Goal: Task Accomplishment & Management: Use online tool/utility

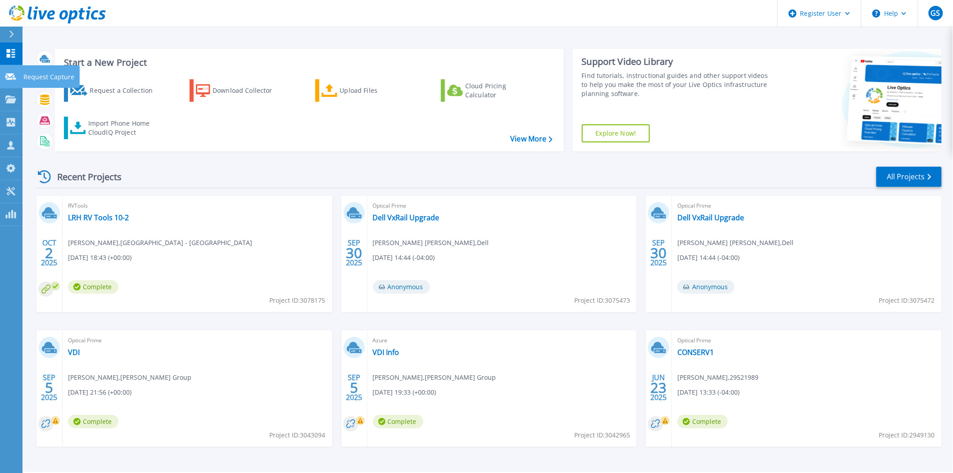
click at [14, 76] on icon at bounding box center [10, 76] width 11 height 7
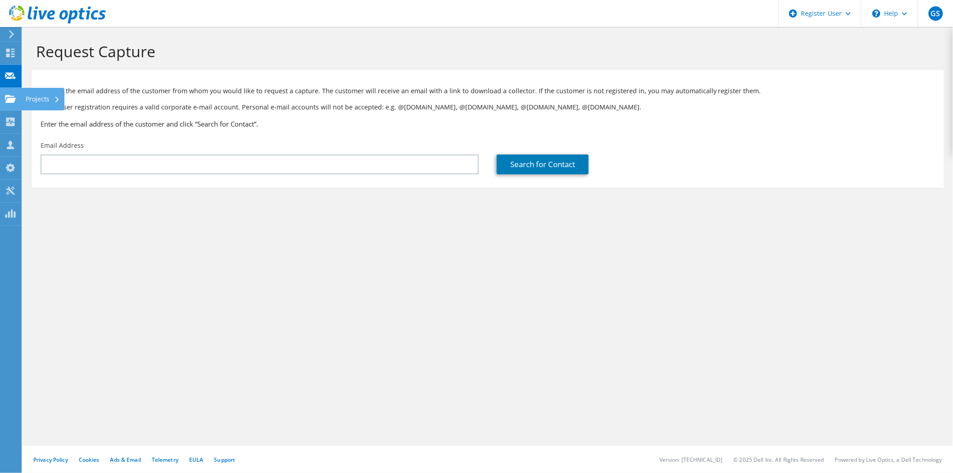
click at [10, 100] on use at bounding box center [10, 99] width 11 height 8
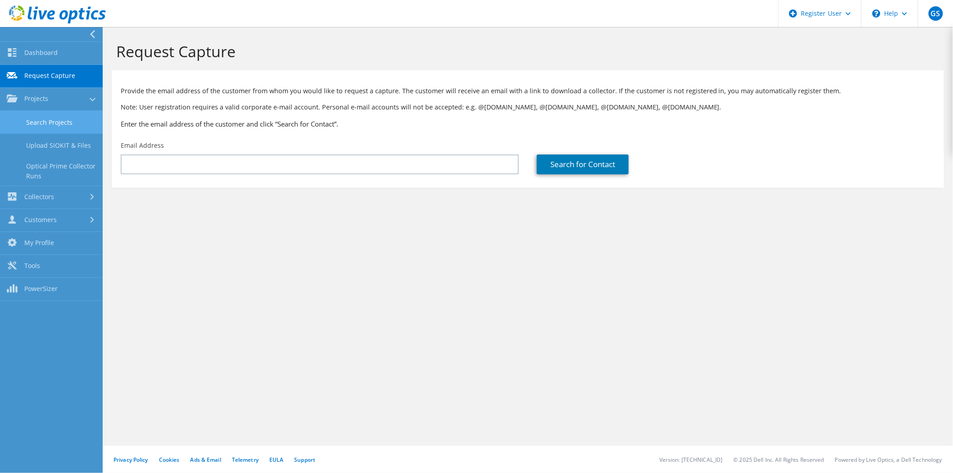
click at [50, 113] on link "Search Projects" at bounding box center [51, 122] width 103 height 23
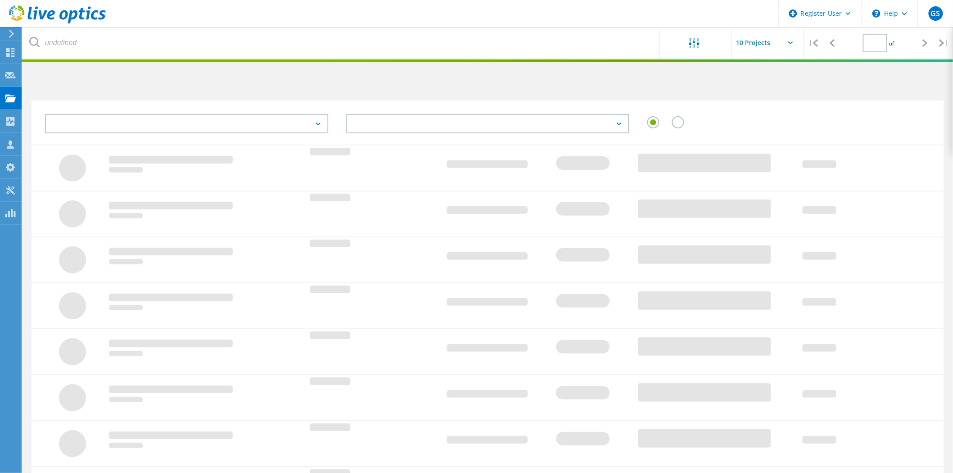
type input "1"
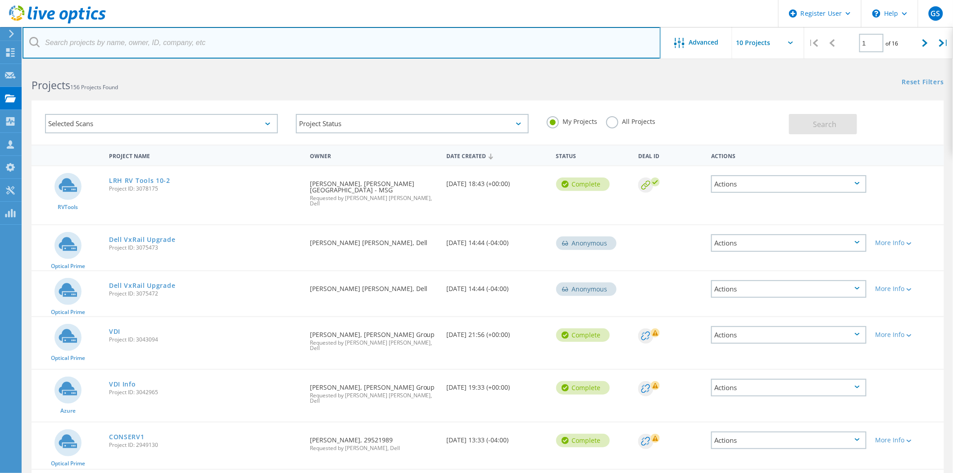
click at [179, 38] on input "text" at bounding box center [342, 43] width 638 height 32
type input "[DOMAIN_NAME]"
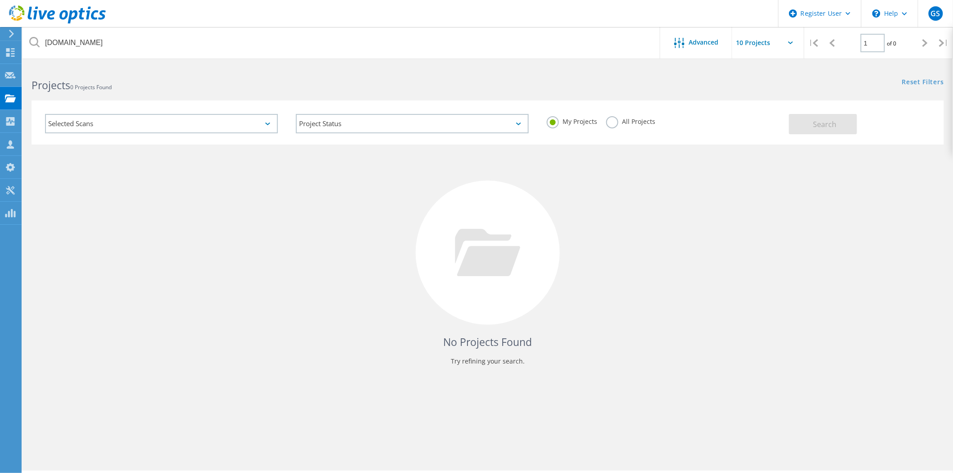
click at [609, 123] on label "All Projects" at bounding box center [630, 120] width 49 height 9
click at [0, 0] on input "All Projects" at bounding box center [0, 0] width 0 height 0
click at [810, 125] on button "Search" at bounding box center [823, 124] width 68 height 20
click at [113, 122] on div "Selected Scans" at bounding box center [161, 123] width 233 height 19
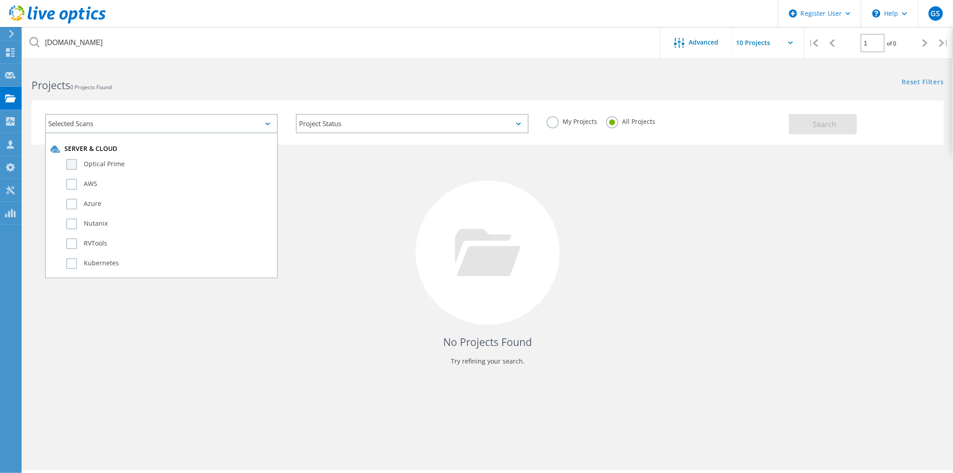
click at [70, 159] on label "Optical Prime" at bounding box center [169, 164] width 206 height 11
click at [0, 0] on input "Optical Prime" at bounding box center [0, 0] width 0 height 0
click at [393, 201] on div "No Projects Found Try refining your search." at bounding box center [488, 261] width 913 height 233
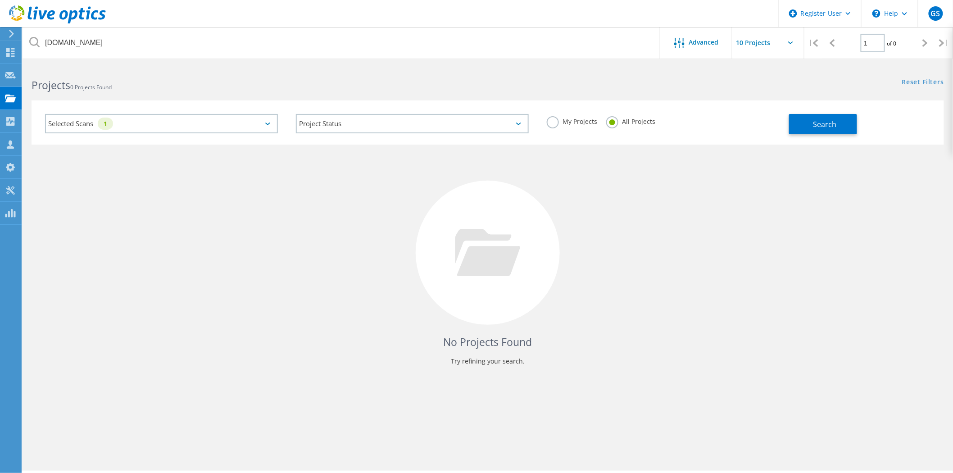
click at [451, 133] on div "Project Status In Progress Complete Published Anonymous Archived Error" at bounding box center [412, 123] width 251 height 37
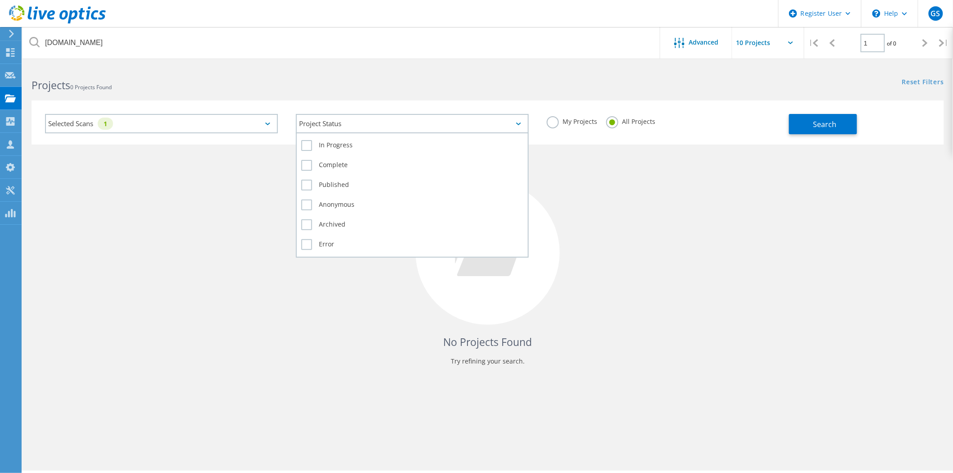
click at [417, 123] on div "Project Status" at bounding box center [412, 123] width 233 height 19
click at [302, 143] on label "In Progress" at bounding box center [412, 145] width 222 height 11
click at [0, 0] on input "In Progress" at bounding box center [0, 0] width 0 height 0
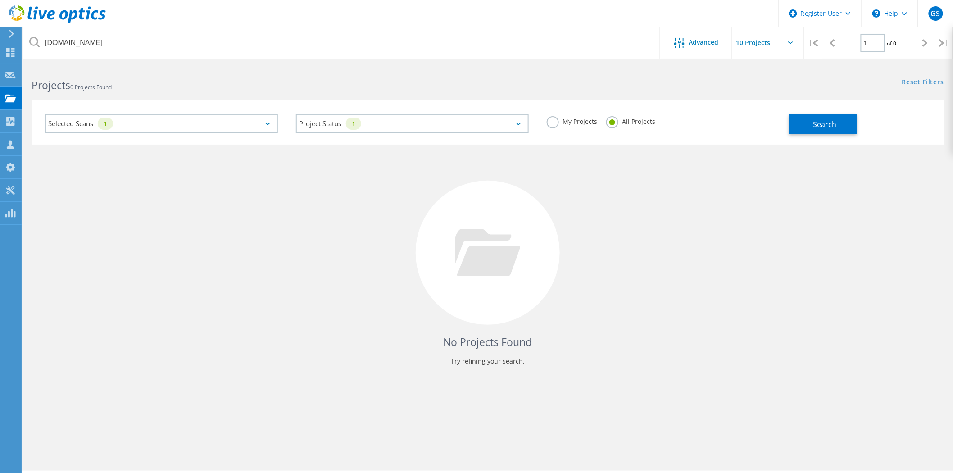
click at [264, 208] on div "No Projects Found Try refining your search." at bounding box center [488, 261] width 913 height 233
click at [831, 119] on span "Search" at bounding box center [824, 124] width 23 height 10
